Goal: Information Seeking & Learning: Learn about a topic

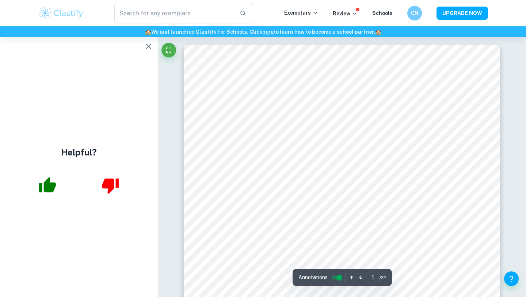
click at [148, 44] on icon "button" at bounding box center [148, 46] width 9 height 9
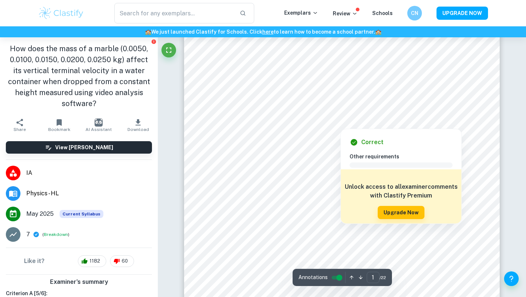
scroll to position [31, 0]
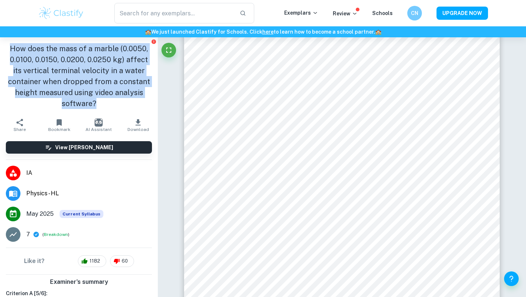
drag, startPoint x: 100, startPoint y: 104, endPoint x: 12, endPoint y: 53, distance: 102.1
click at [12, 53] on h1 "How does the mass of a marble (0.0050, 0.0100, 0.0150, 0.0200, 0.0250 kg) affec…" at bounding box center [79, 76] width 146 height 66
copy h1 "How does the mass of a marble (0.0050, 0.0100, 0.0150, 0.0200, 0.0250 kg) affec…"
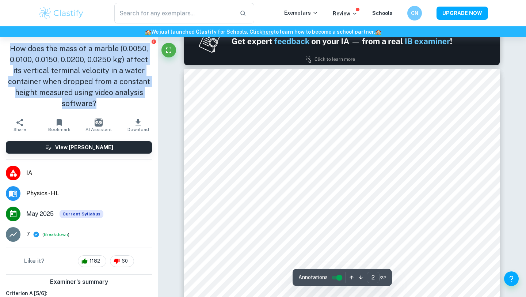
scroll to position [536, 0]
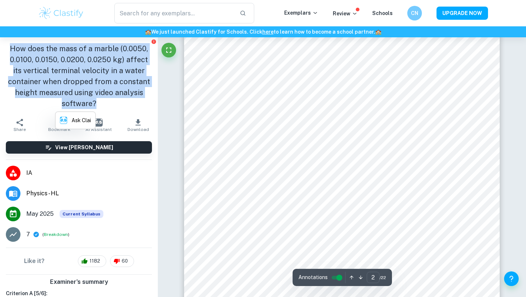
click at [107, 67] on h1 "How does the mass of a marble (0.0050, 0.0100, 0.0150, 0.0200, 0.0250 kg) affec…" at bounding box center [79, 76] width 146 height 66
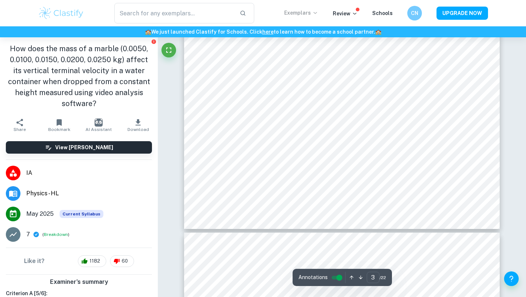
scroll to position [1264, 0]
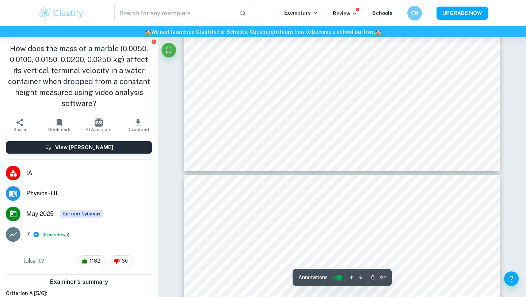
type input "7"
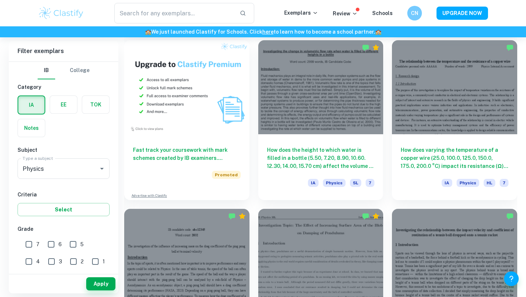
scroll to position [534, 0]
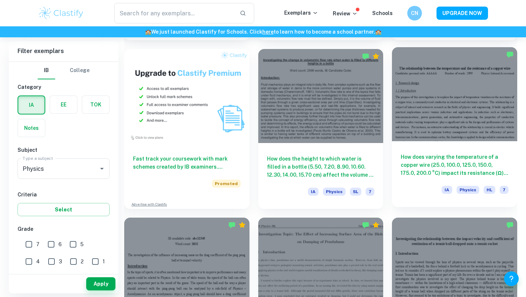
click at [441, 169] on h6 "How does varying the temperature of a copper wire (25.0, 100.0, 125.0, 150.0, 1…" at bounding box center [455, 165] width 108 height 24
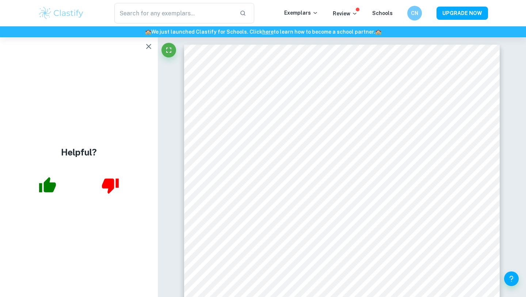
click at [152, 45] on icon "button" at bounding box center [148, 46] width 9 height 9
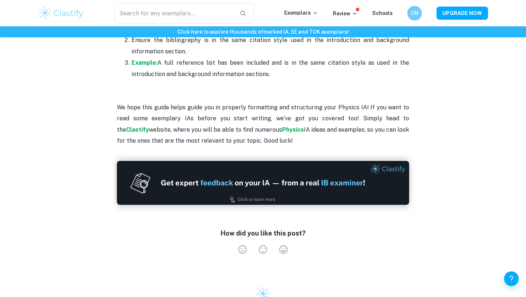
scroll to position [2336, 0]
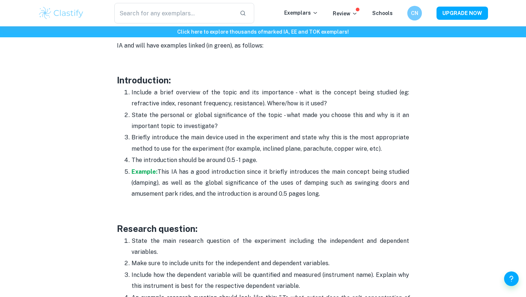
scroll to position [458, 0]
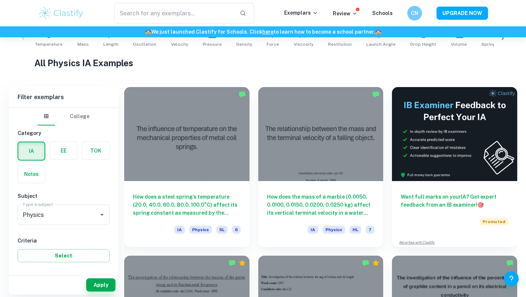
scroll to position [162, 0]
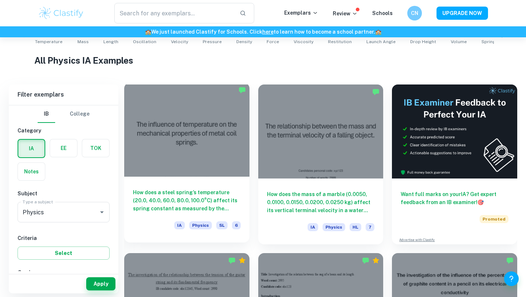
click at [222, 198] on h6 "How does a steel spring’s temperature (20.0, 40.0, 60.0, 80.0, 100.0°C) affect …" at bounding box center [187, 200] width 108 height 24
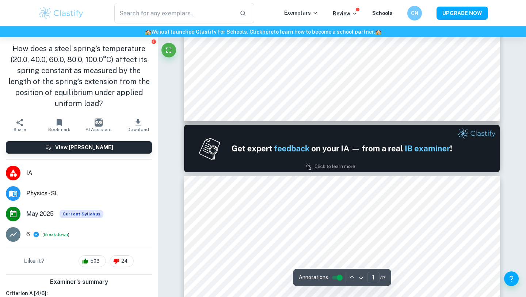
type input "2"
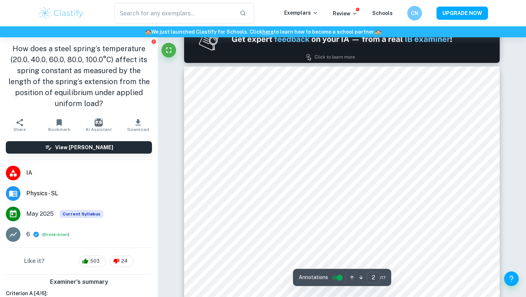
scroll to position [480, 0]
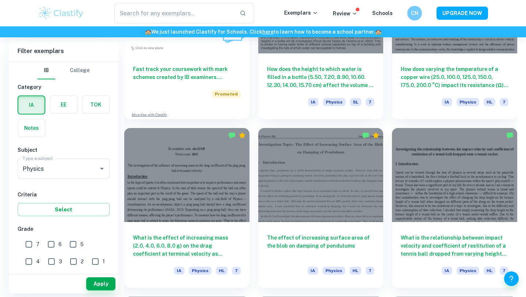
scroll to position [629, 0]
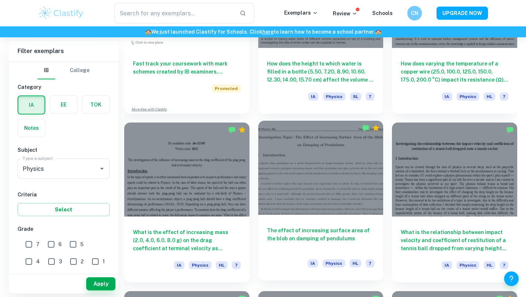
click at [312, 232] on h6 "The effect of increasing surface area of the blob on damping of pendulums" at bounding box center [321, 238] width 108 height 24
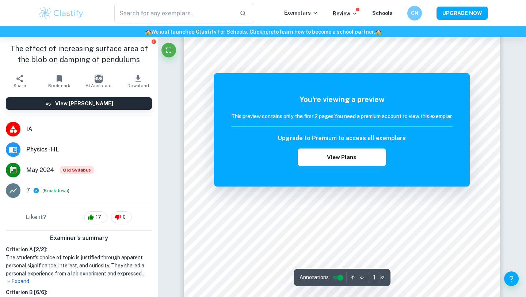
scroll to position [228, 0]
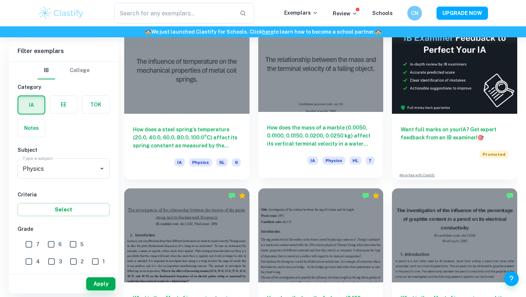
scroll to position [267, 0]
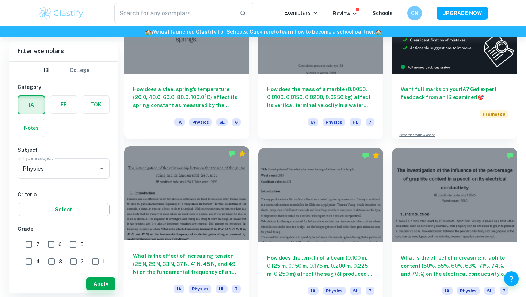
click at [211, 256] on h6 "What is the effect of increasing tension (25 N, 29 N, 33 N, 37 N, 41 N, 45 N, a…" at bounding box center [187, 264] width 108 height 24
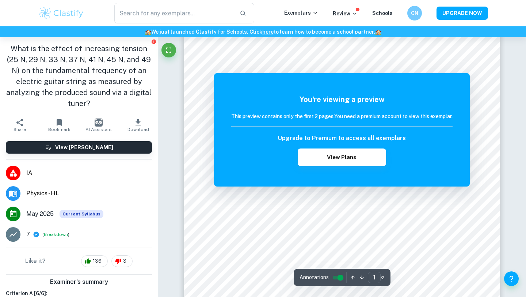
scroll to position [86, 0]
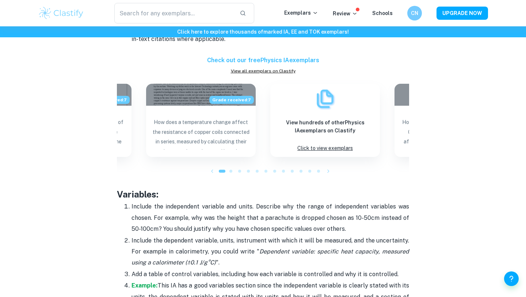
scroll to position [1099, 0]
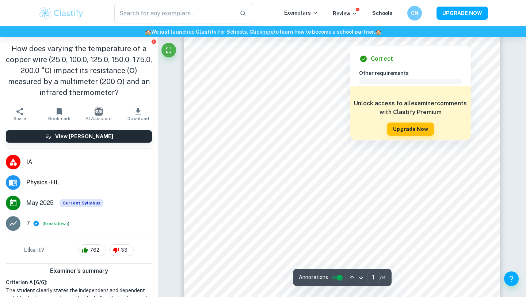
scroll to position [55, 0]
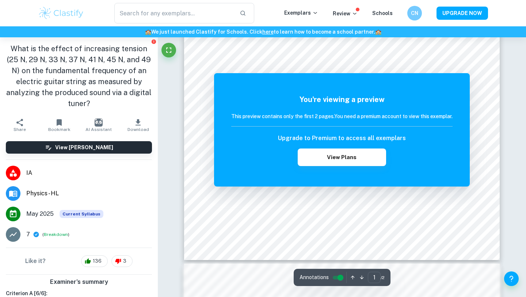
scroll to position [175, 0]
